Goal: Navigation & Orientation: Find specific page/section

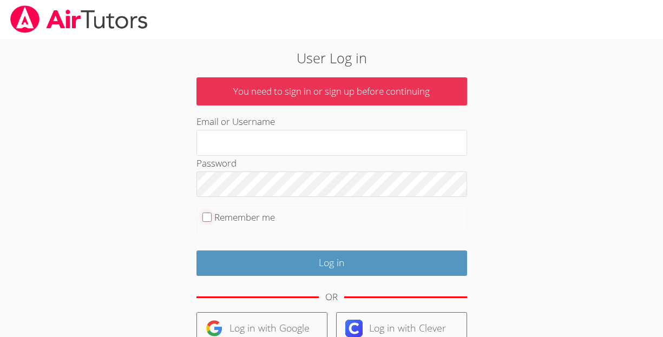
click at [206, 216] on input "Remember me" at bounding box center [207, 217] width 9 height 9
checkbox input "true"
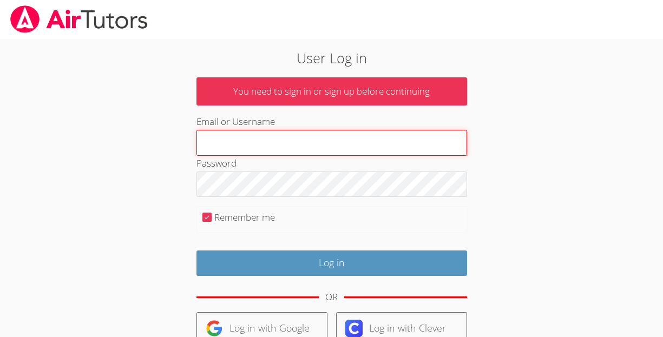
click at [226, 154] on input "Email or Username" at bounding box center [332, 143] width 271 height 26
type input "[EMAIL_ADDRESS][DOMAIN_NAME]"
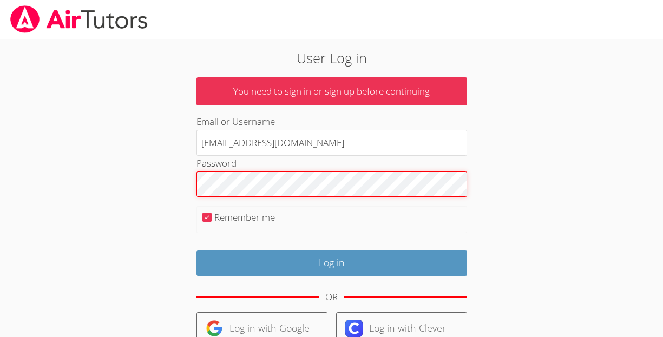
click at [197, 251] on input "Log in" at bounding box center [332, 263] width 271 height 25
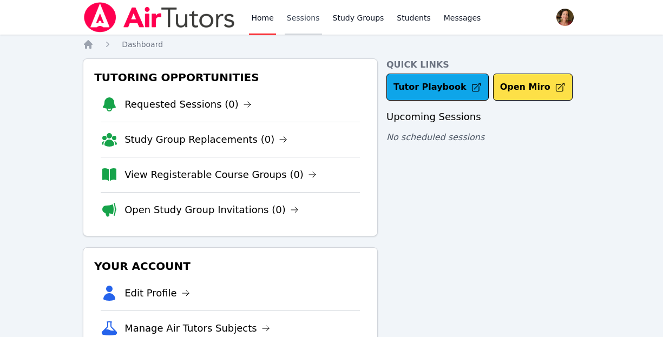
click at [294, 18] on link "Sessions" at bounding box center [303, 17] width 37 height 35
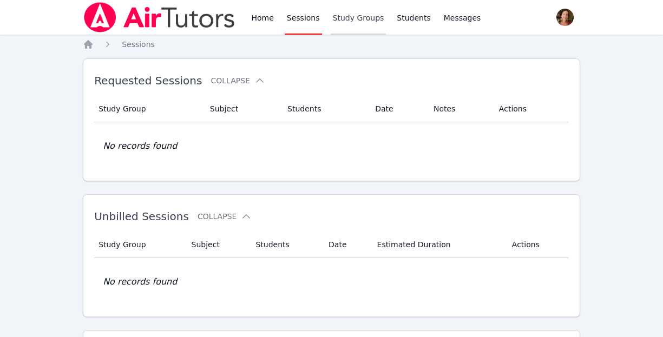
click at [334, 16] on link "Study Groups" at bounding box center [359, 17] width 56 height 35
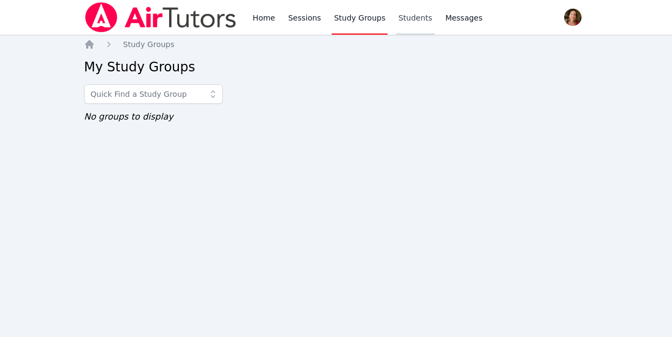
click at [396, 14] on link "Students" at bounding box center [415, 17] width 38 height 35
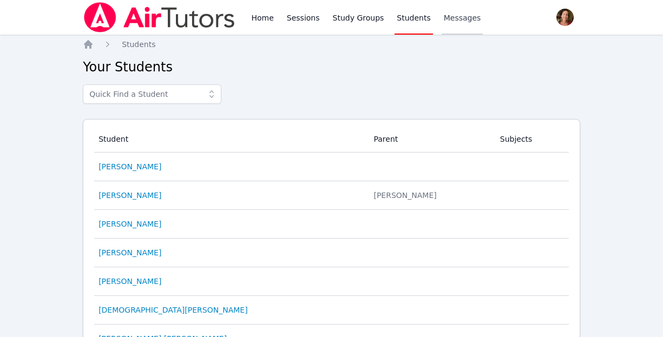
click at [444, 23] on span "Messages" at bounding box center [462, 17] width 37 height 11
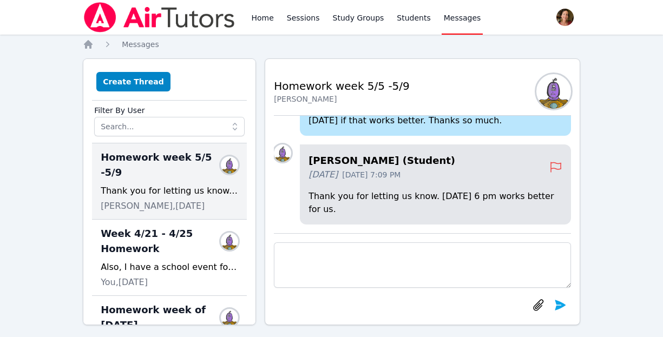
click at [133, 19] on img at bounding box center [159, 17] width 153 height 30
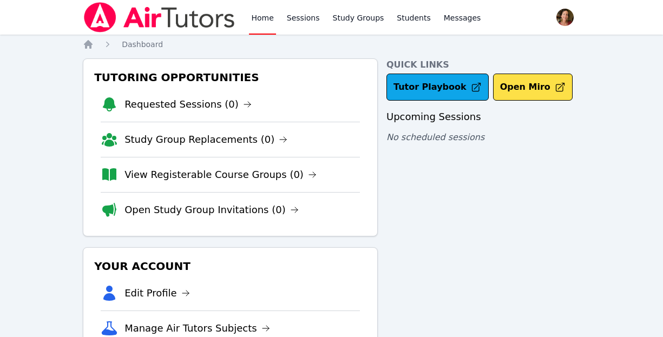
click at [133, 19] on img at bounding box center [159, 17] width 153 height 30
